Goal: Information Seeking & Learning: Understand process/instructions

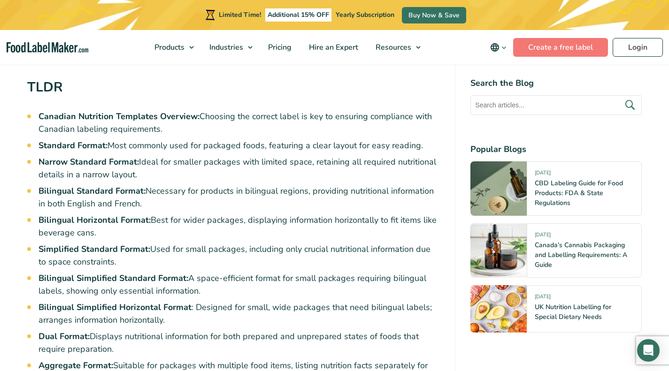
click at [118, 243] on strong "Simplified Standard Format:" at bounding box center [94, 248] width 112 height 11
click at [67, 247] on li "Simplified Standard Format: Used for small packages, including only crucial nut…" at bounding box center [239, 255] width 402 height 25
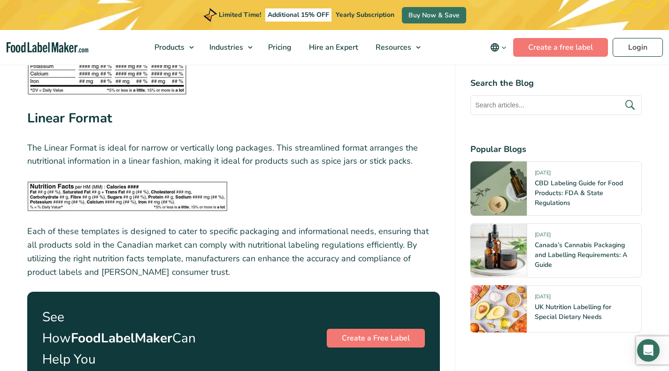
scroll to position [3076, 0]
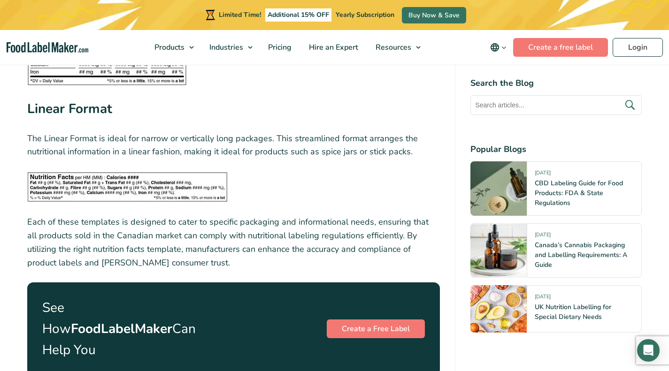
click at [138, 175] on img at bounding box center [127, 187] width 200 height 30
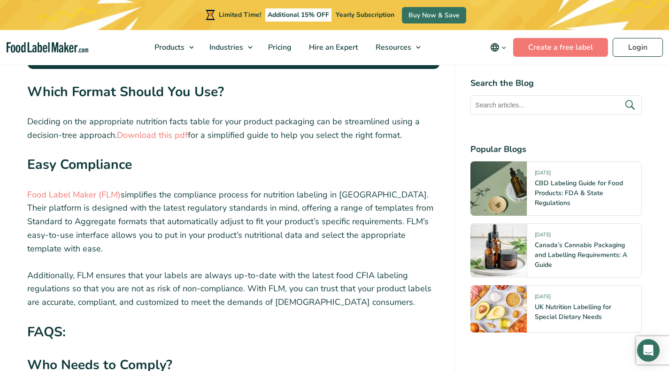
scroll to position [3391, 0]
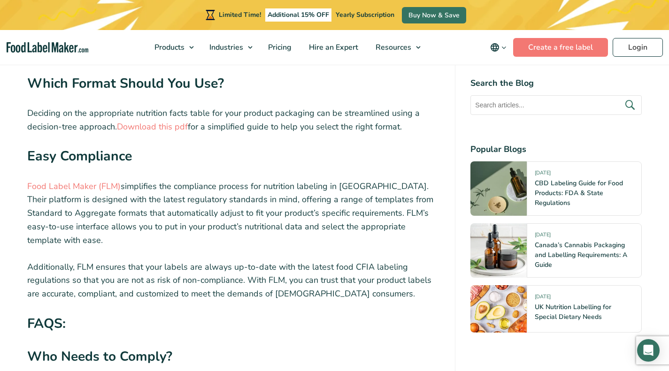
click at [93, 181] on link "Food Label Maker (FLM)" at bounding box center [73, 186] width 93 height 11
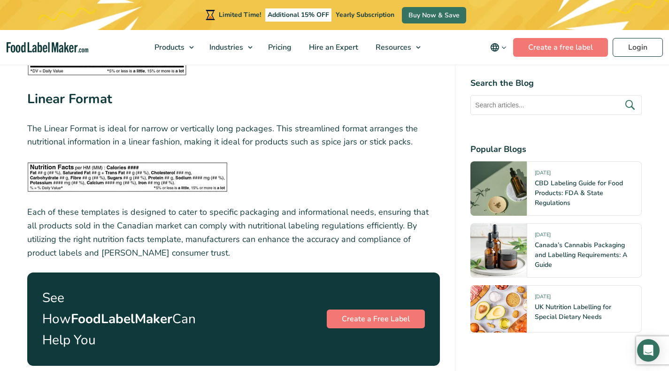
scroll to position [3086, 0]
